Goal: Transaction & Acquisition: Purchase product/service

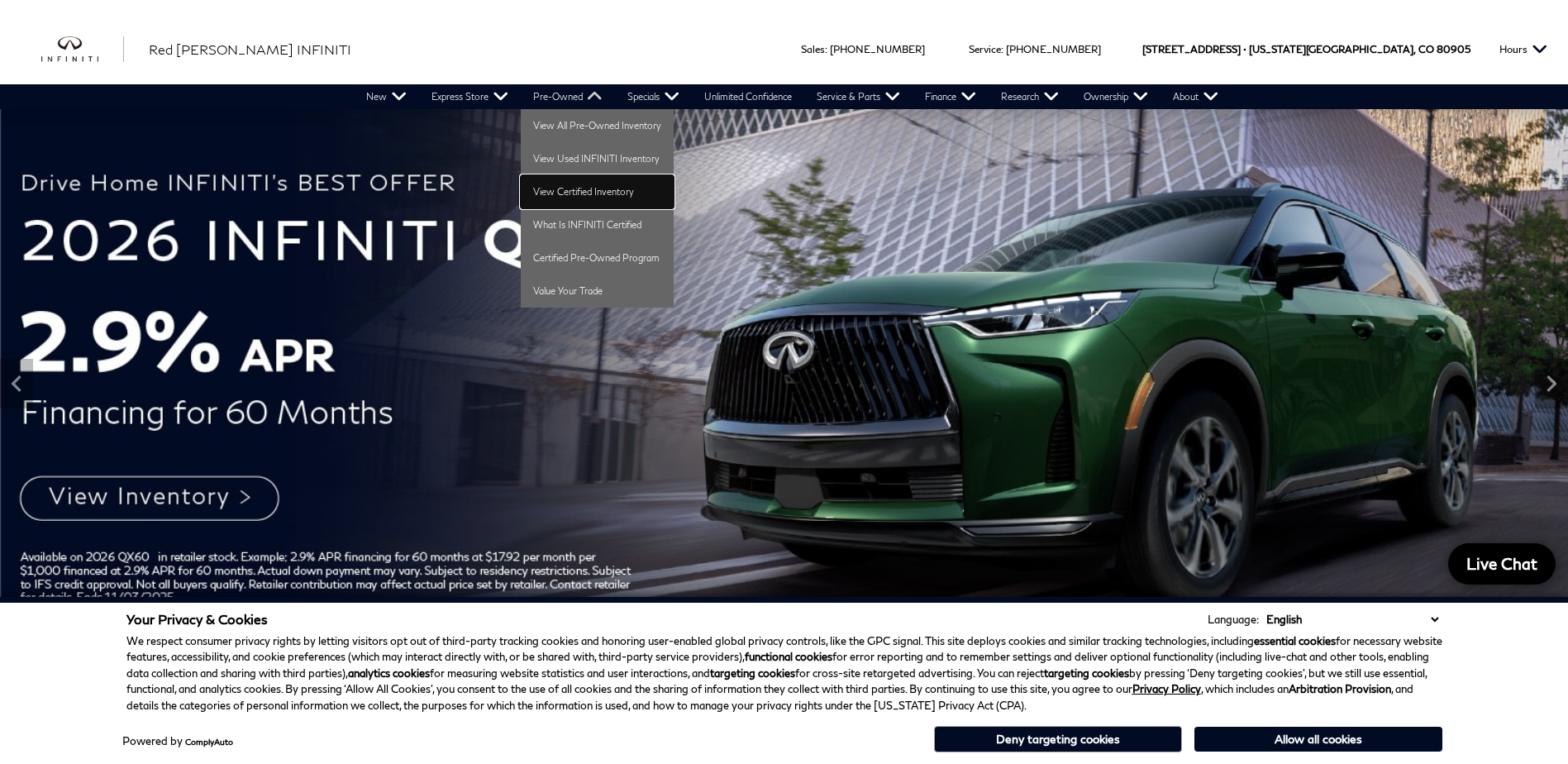
click at [574, 190] on link "View Certified Inventory" at bounding box center [597, 191] width 153 height 33
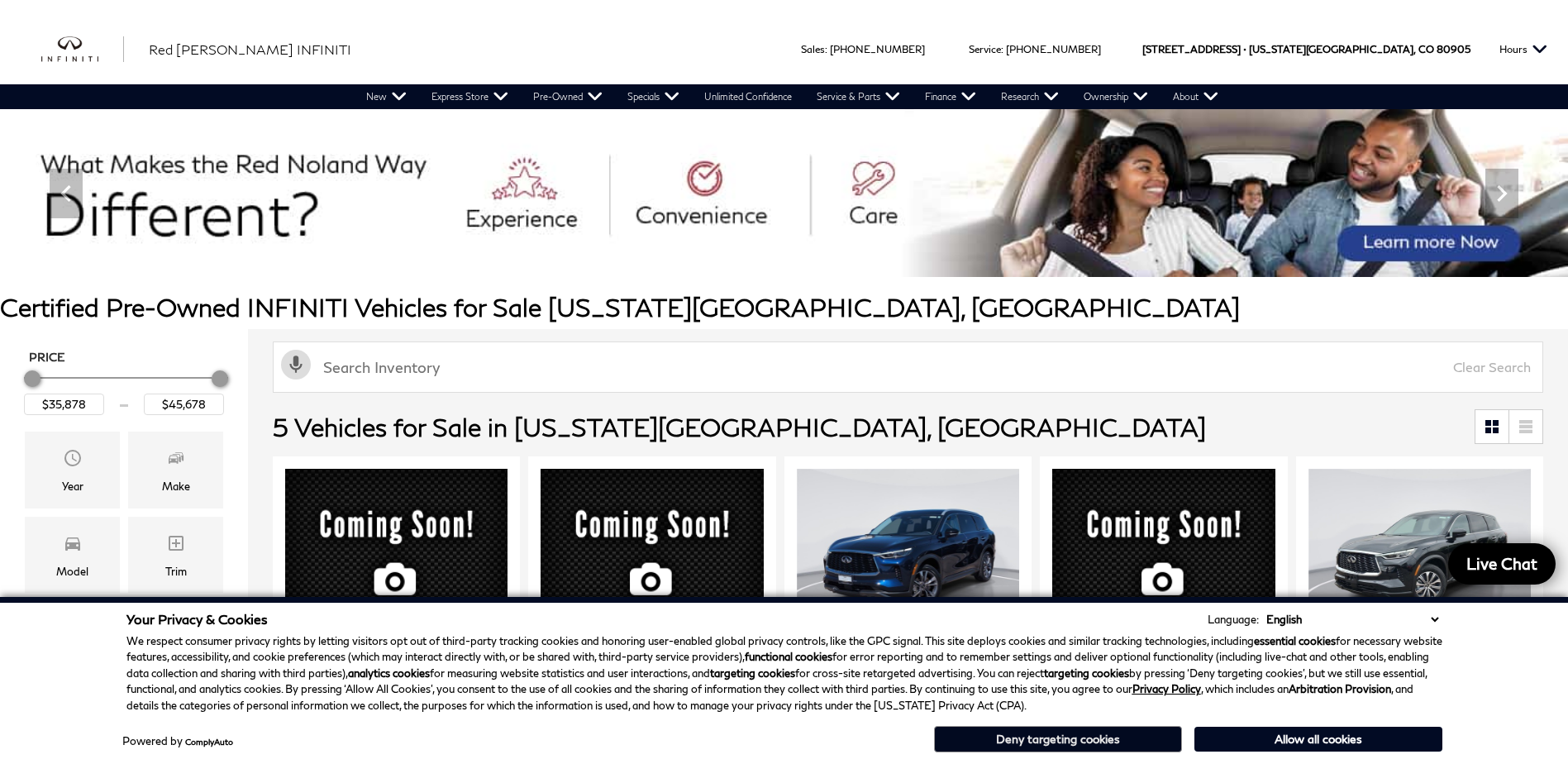
click at [1066, 741] on button "Deny targeting cookies" at bounding box center [1058, 739] width 248 height 27
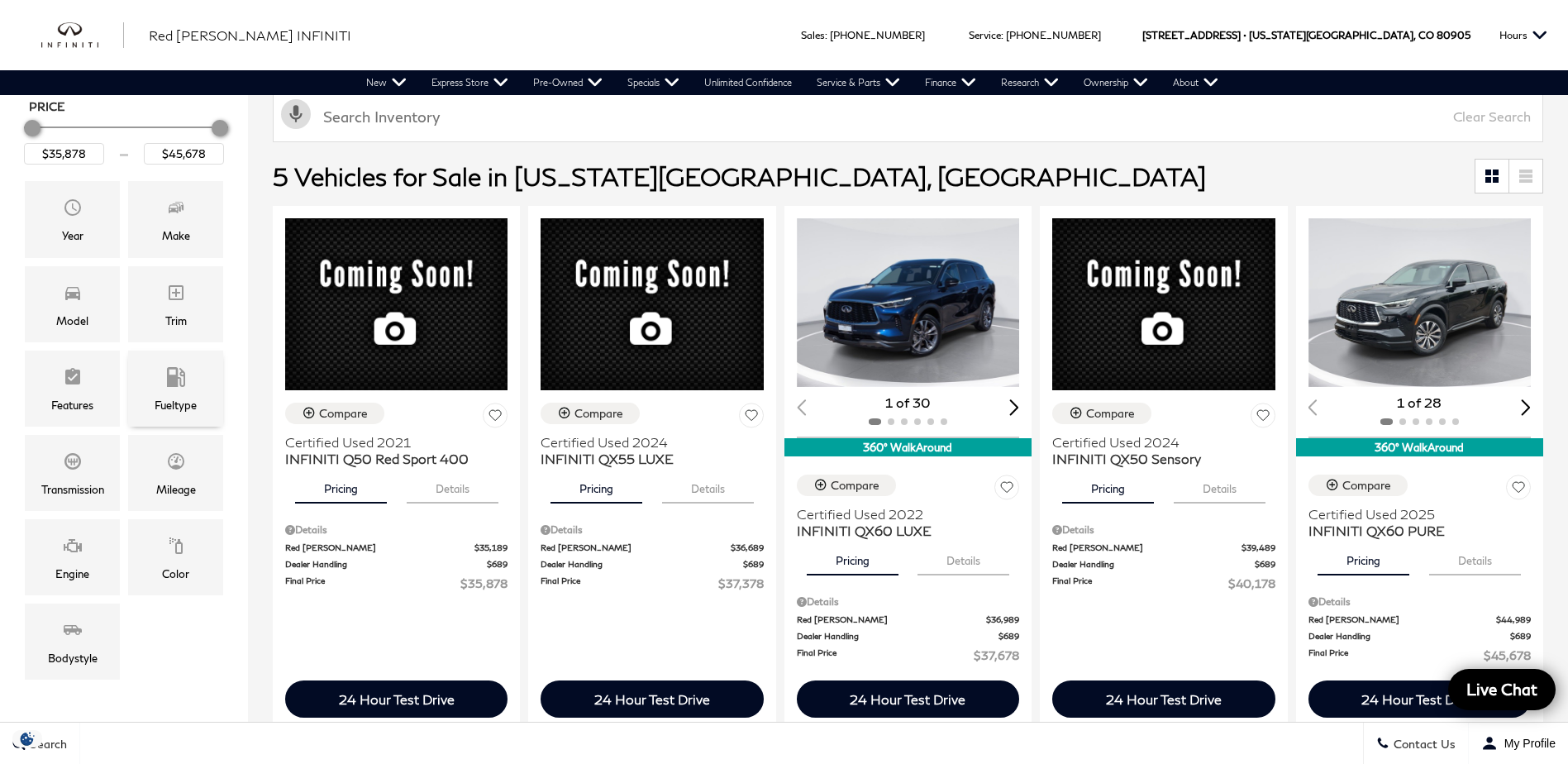
scroll to position [82, 0]
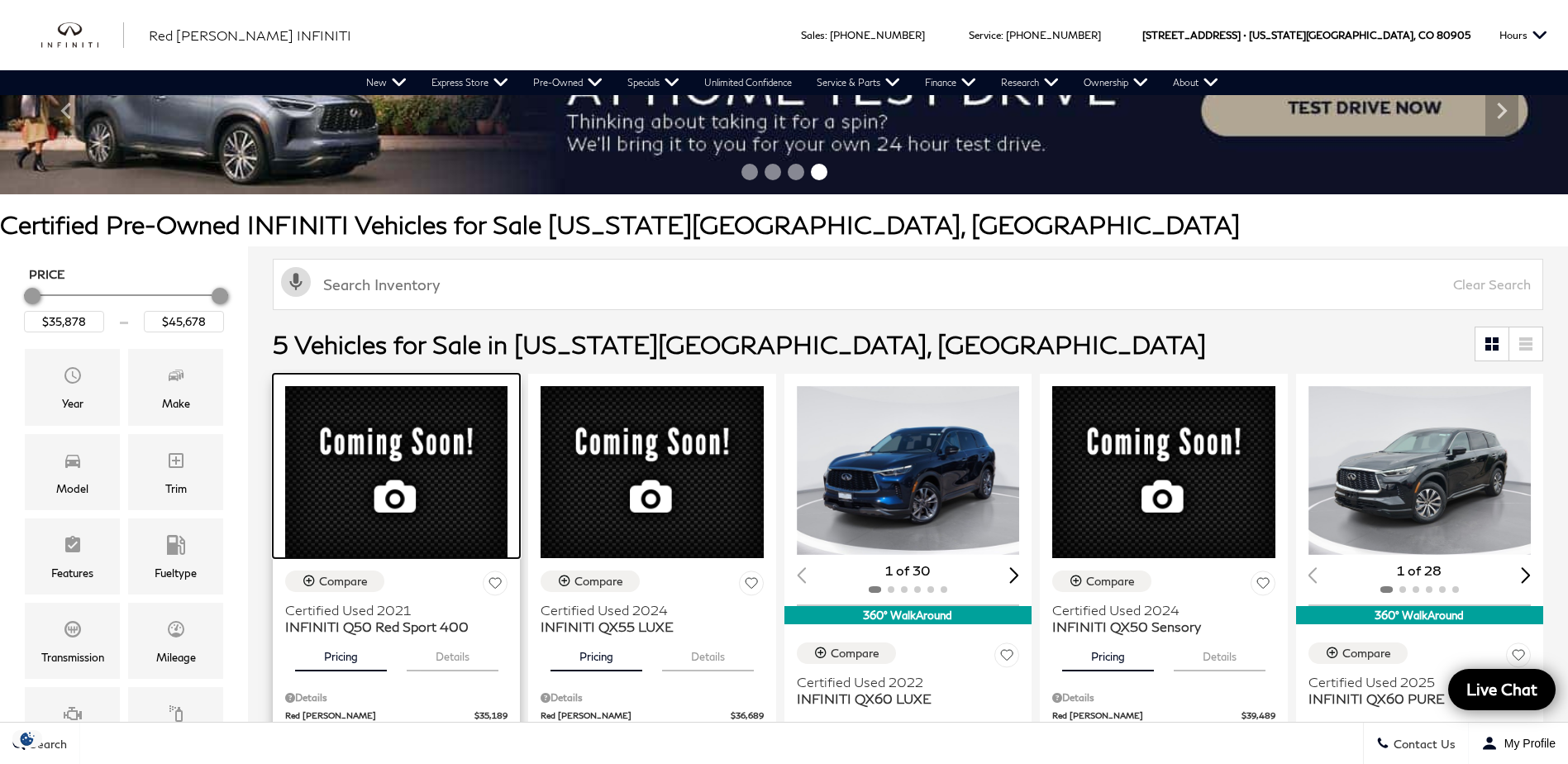
click at [388, 464] on div at bounding box center [396, 466] width 247 height 184
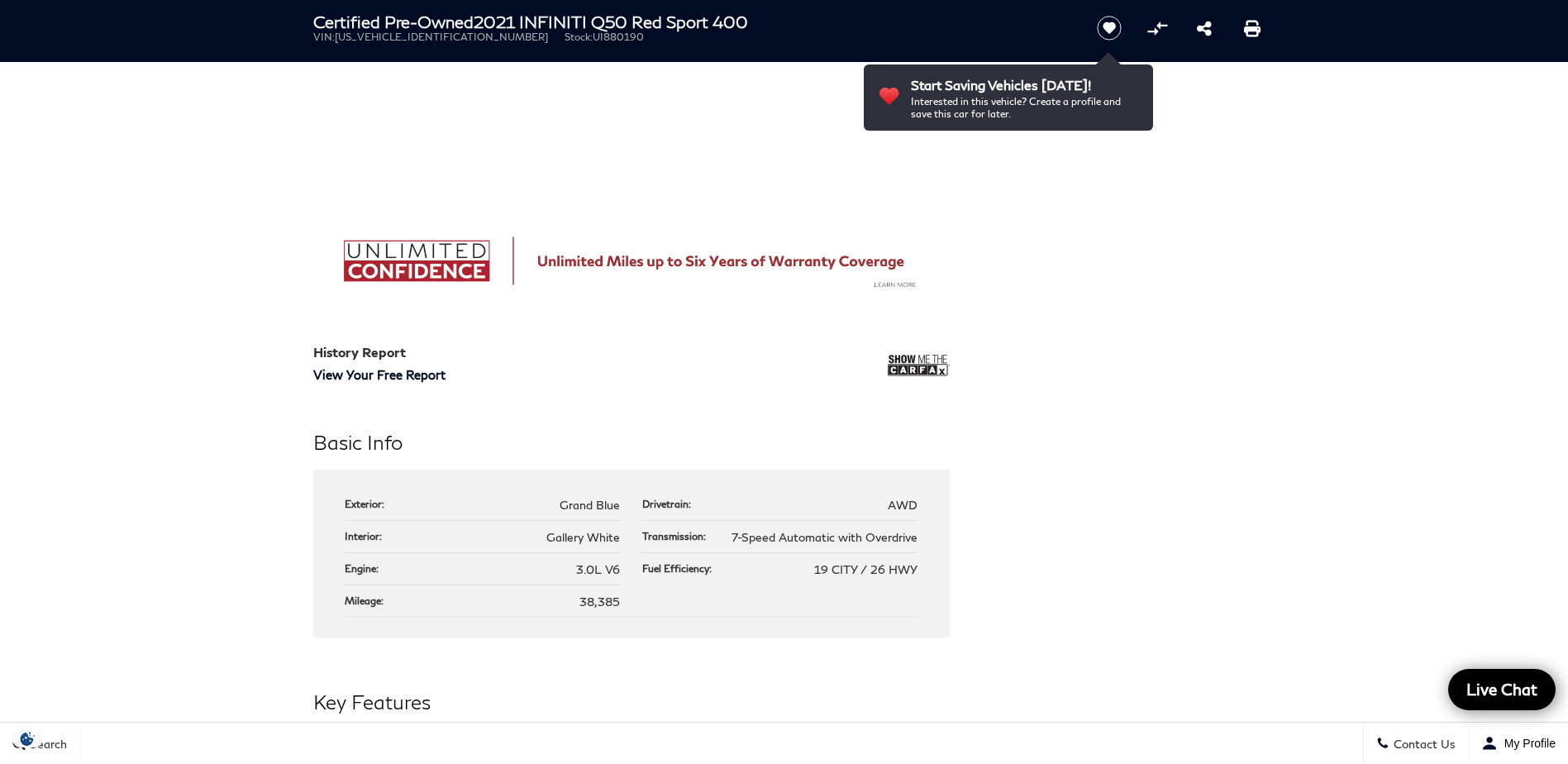
scroll to position [1157, 0]
